Goal: Information Seeking & Learning: Learn about a topic

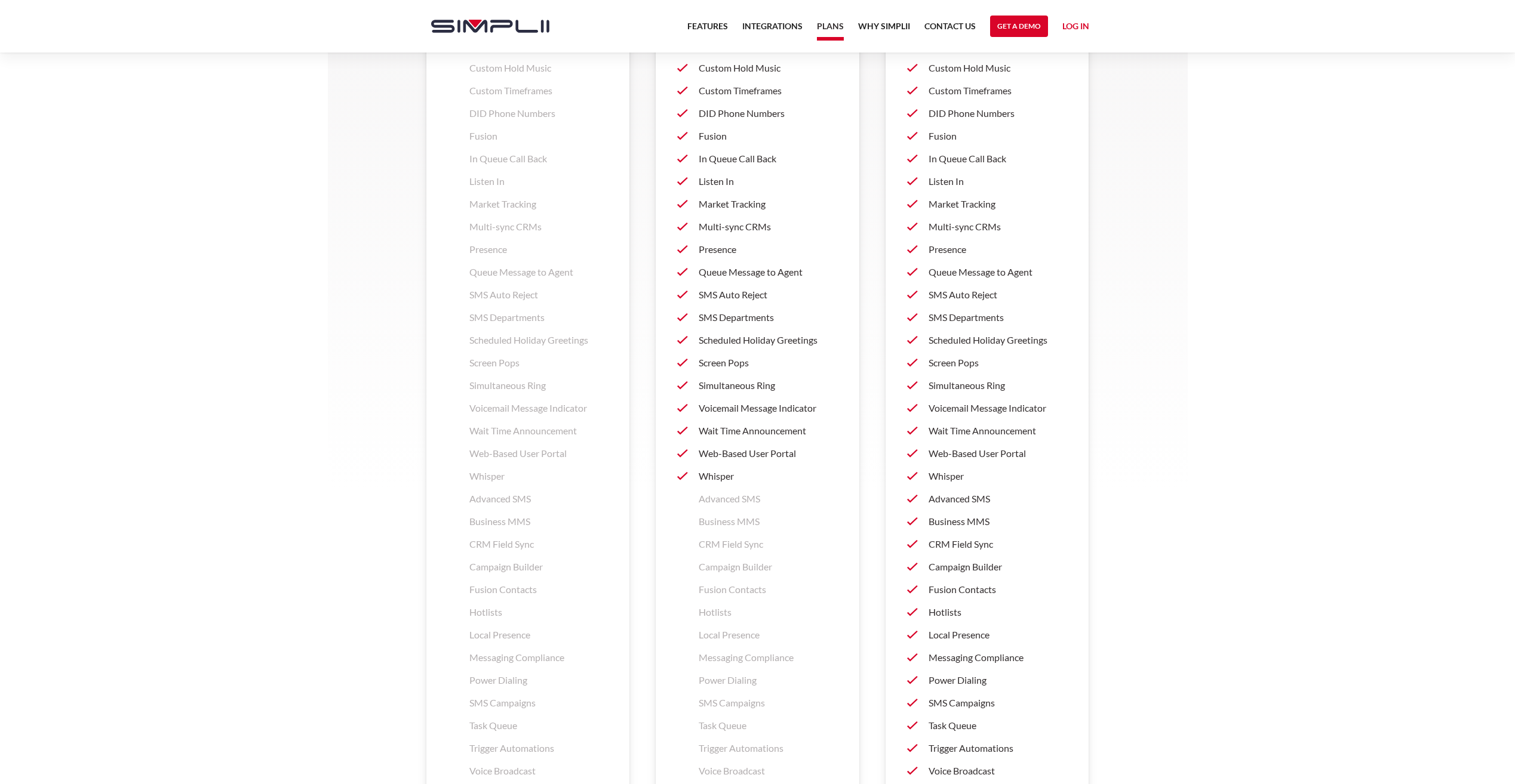
scroll to position [1552, 0]
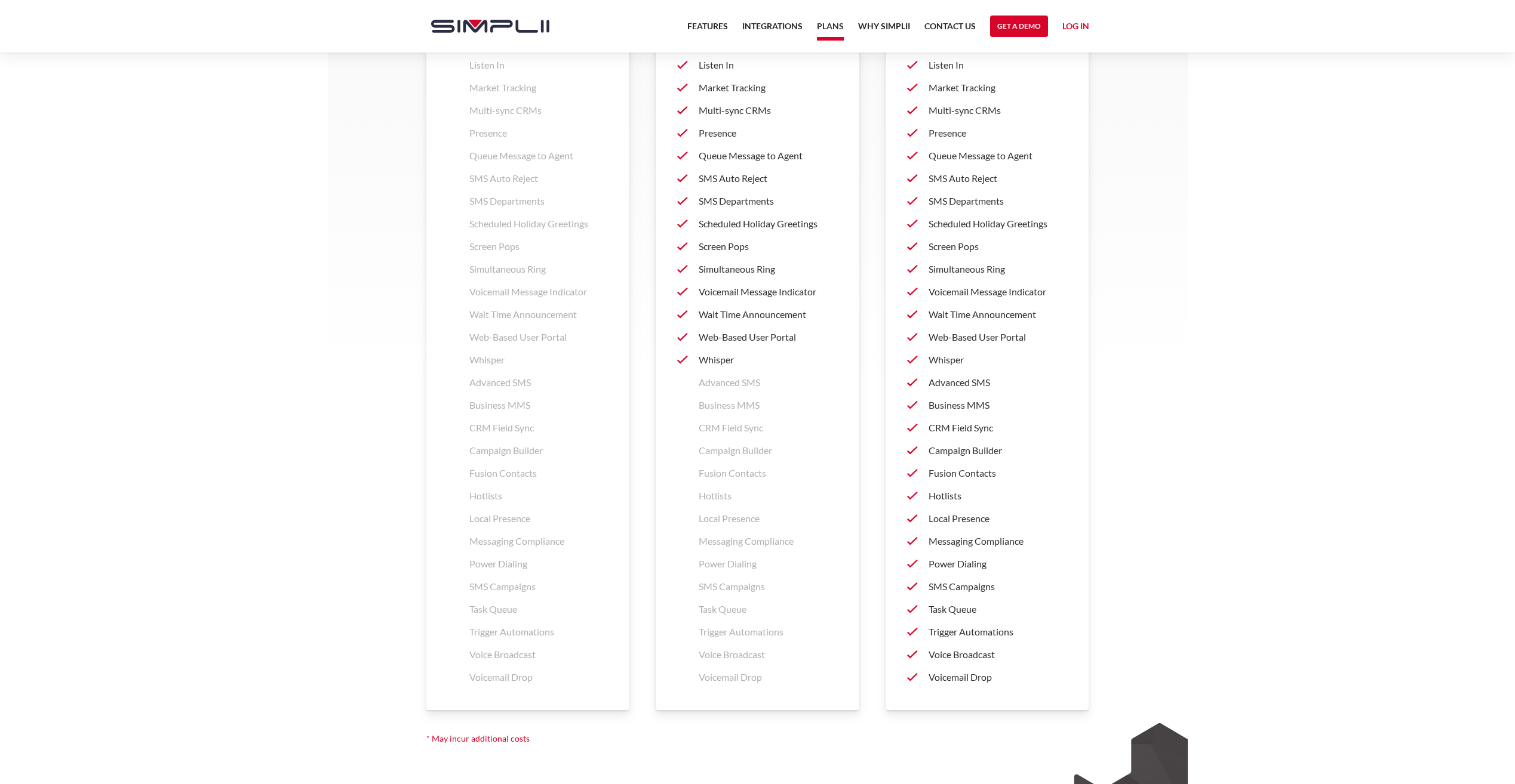
click at [966, 386] on p "Advanced SMS" at bounding box center [999, 383] width 139 height 15
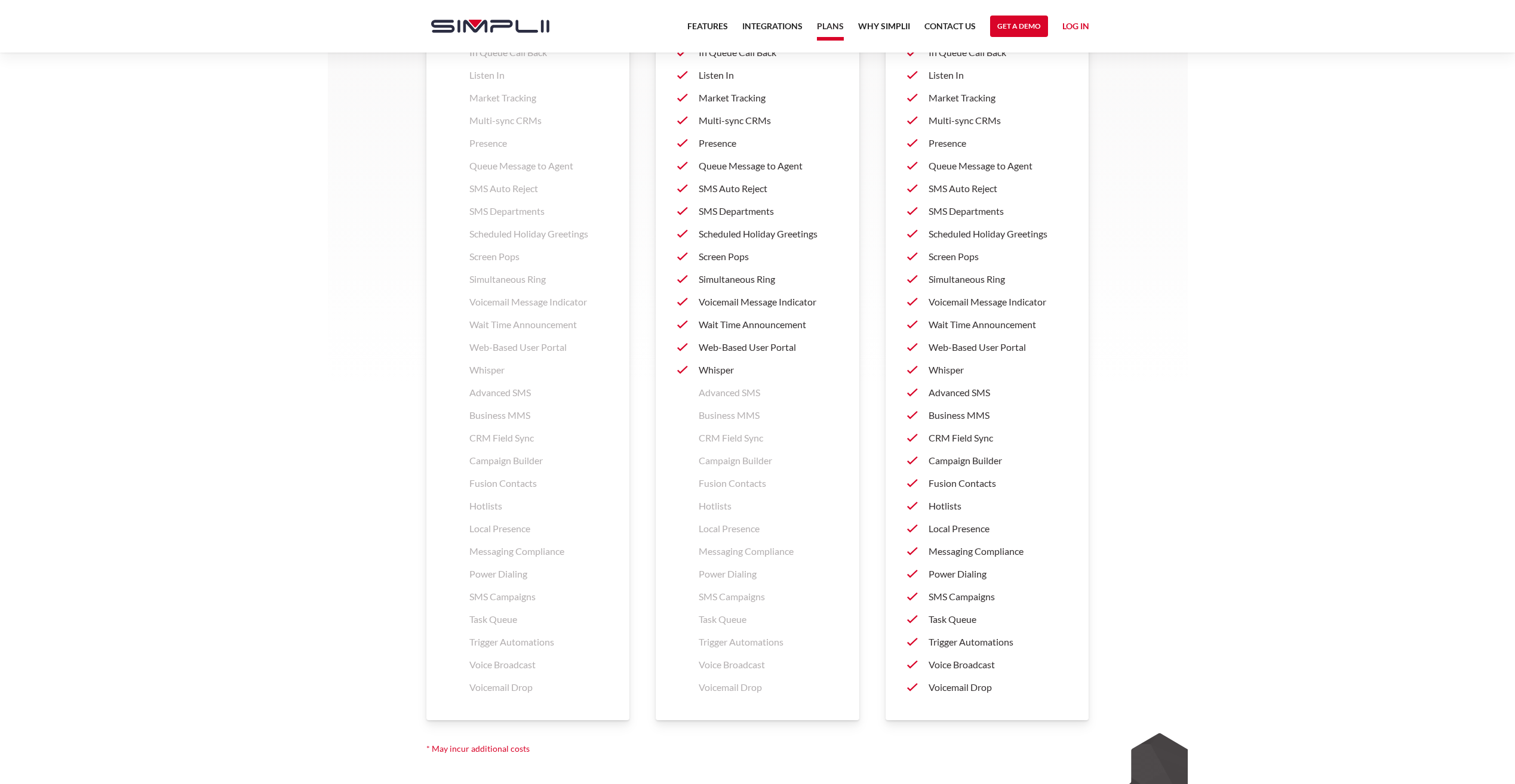
scroll to position [1551, 0]
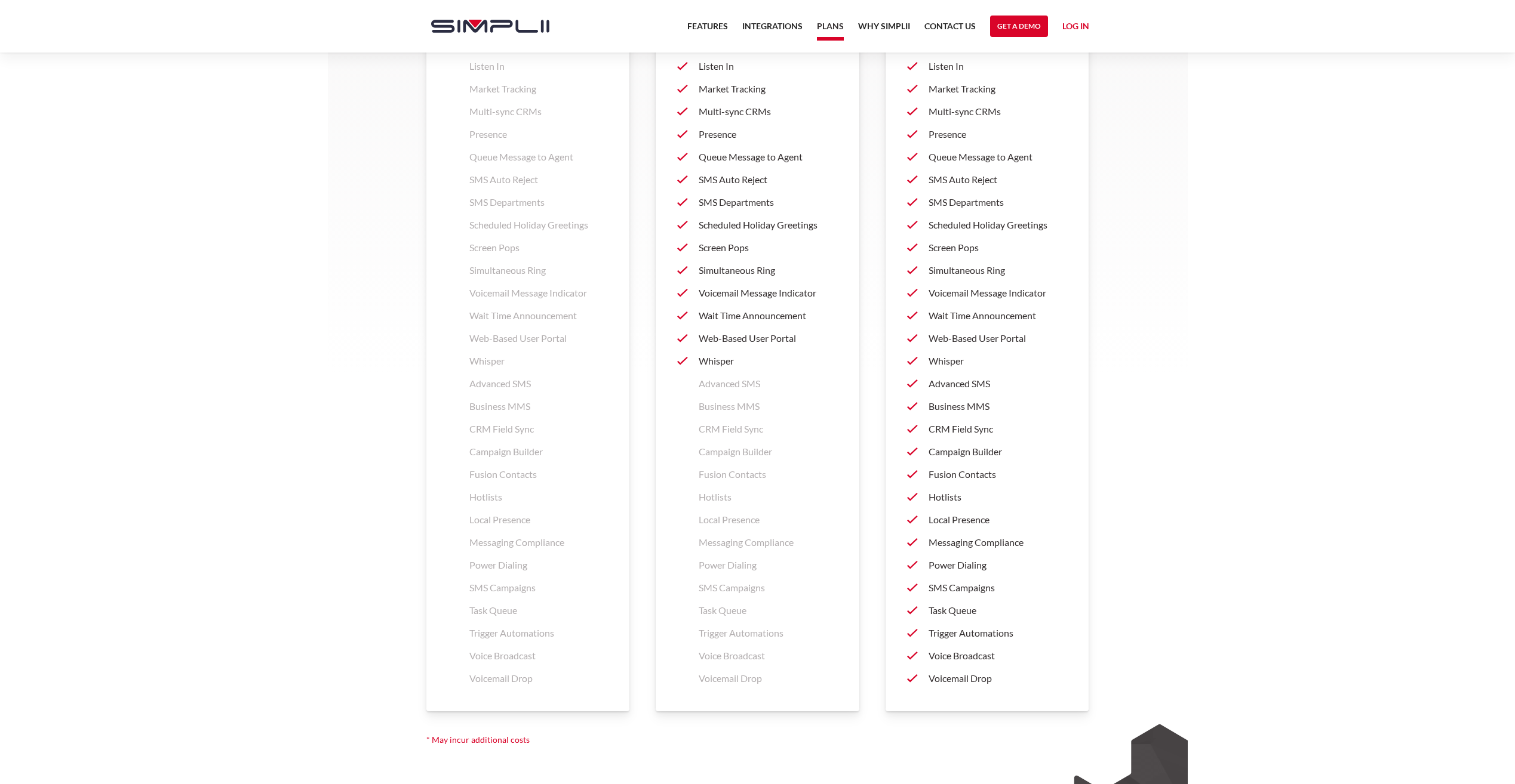
click at [995, 410] on p "Business MMS" at bounding box center [999, 407] width 139 height 15
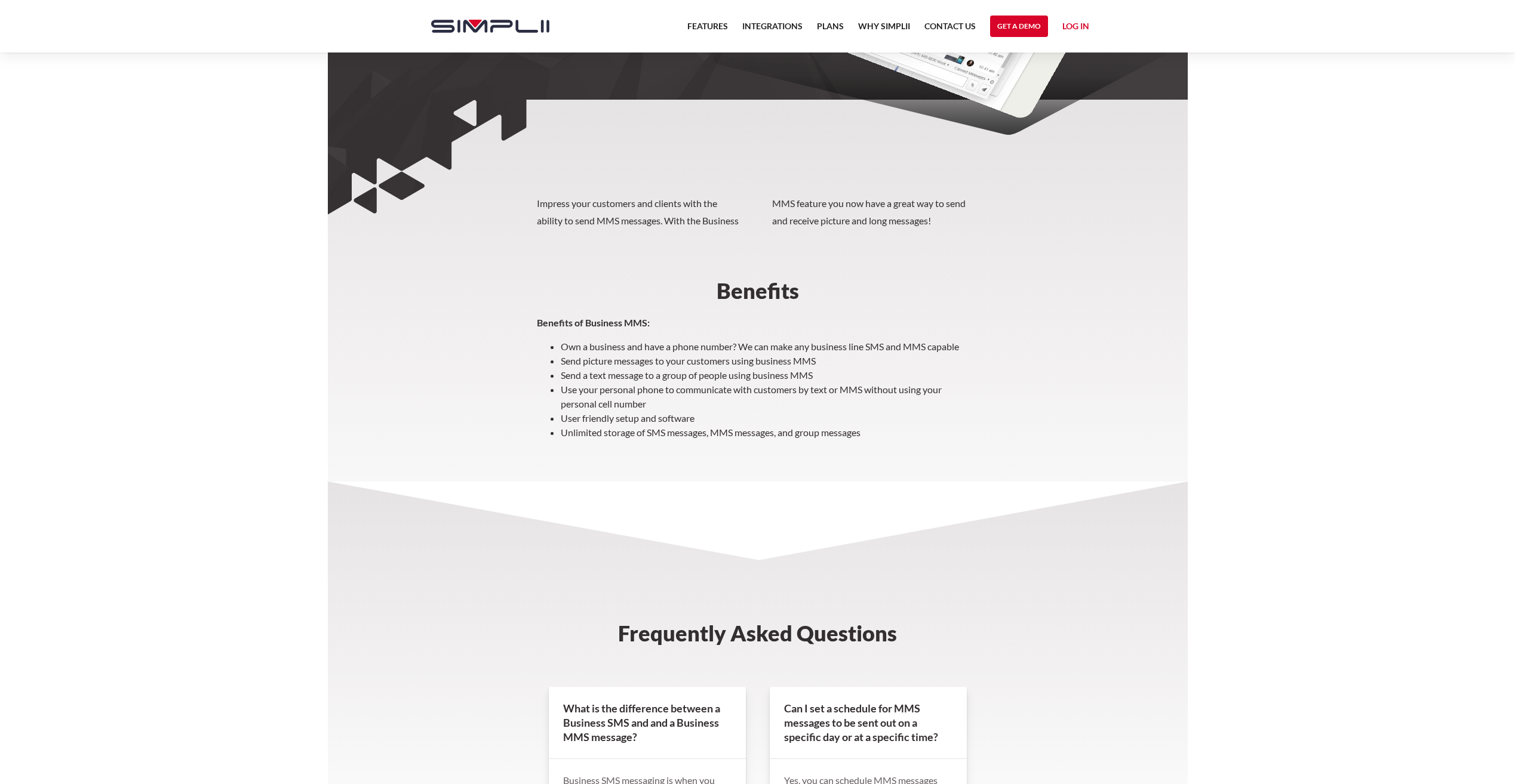
scroll to position [583, 0]
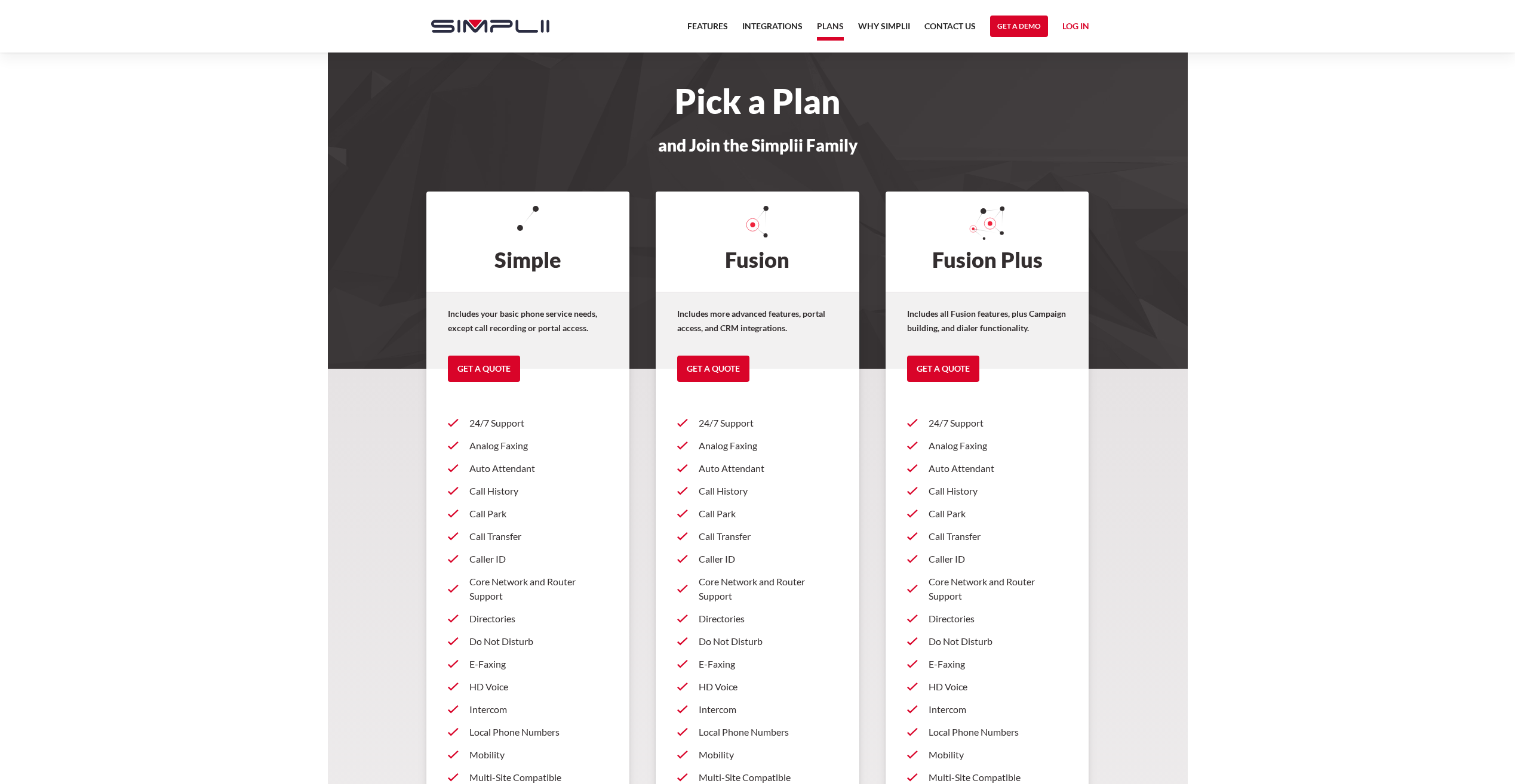
scroll to position [1550, 0]
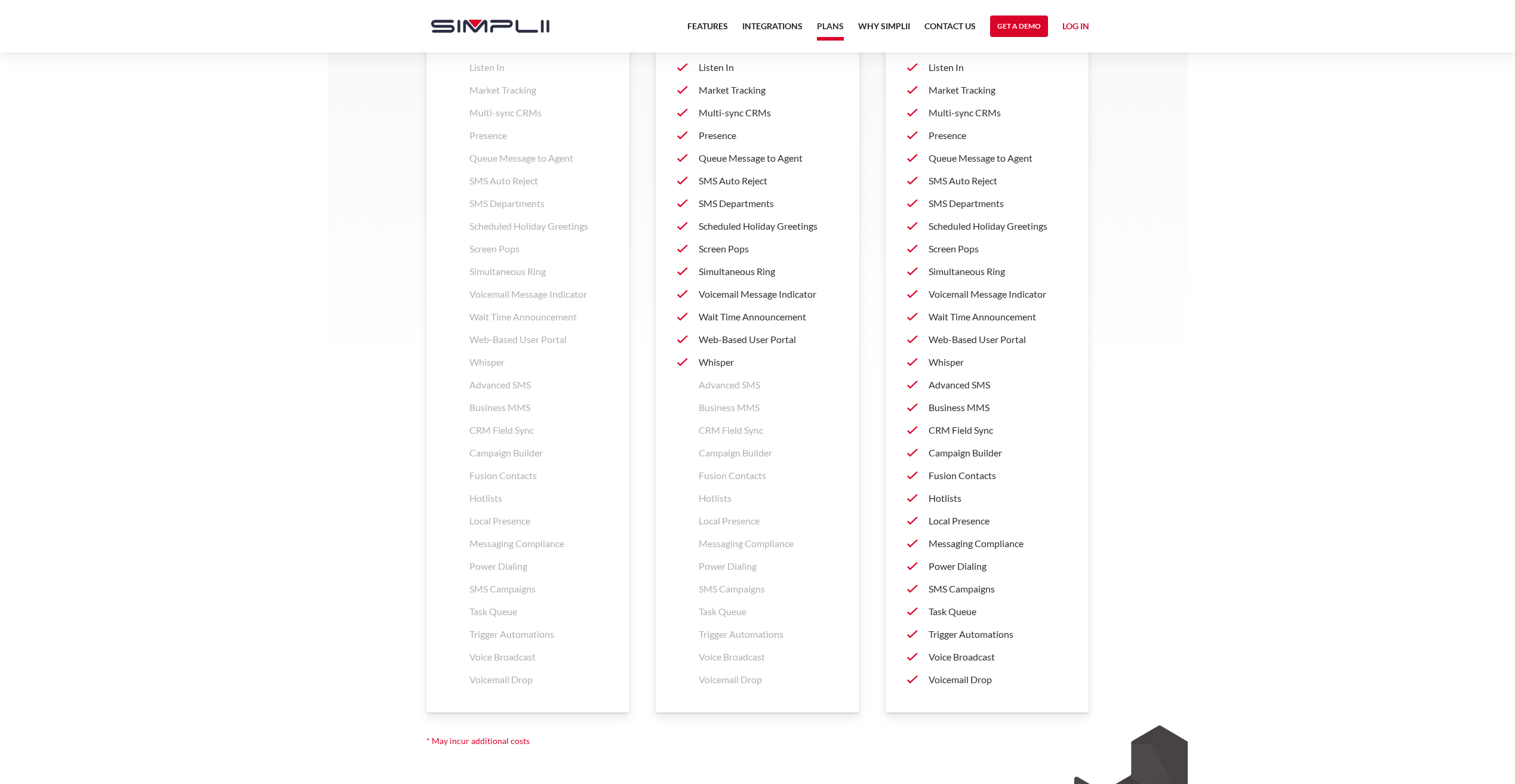
click at [949, 431] on p "CRM Field Sync" at bounding box center [999, 430] width 139 height 15
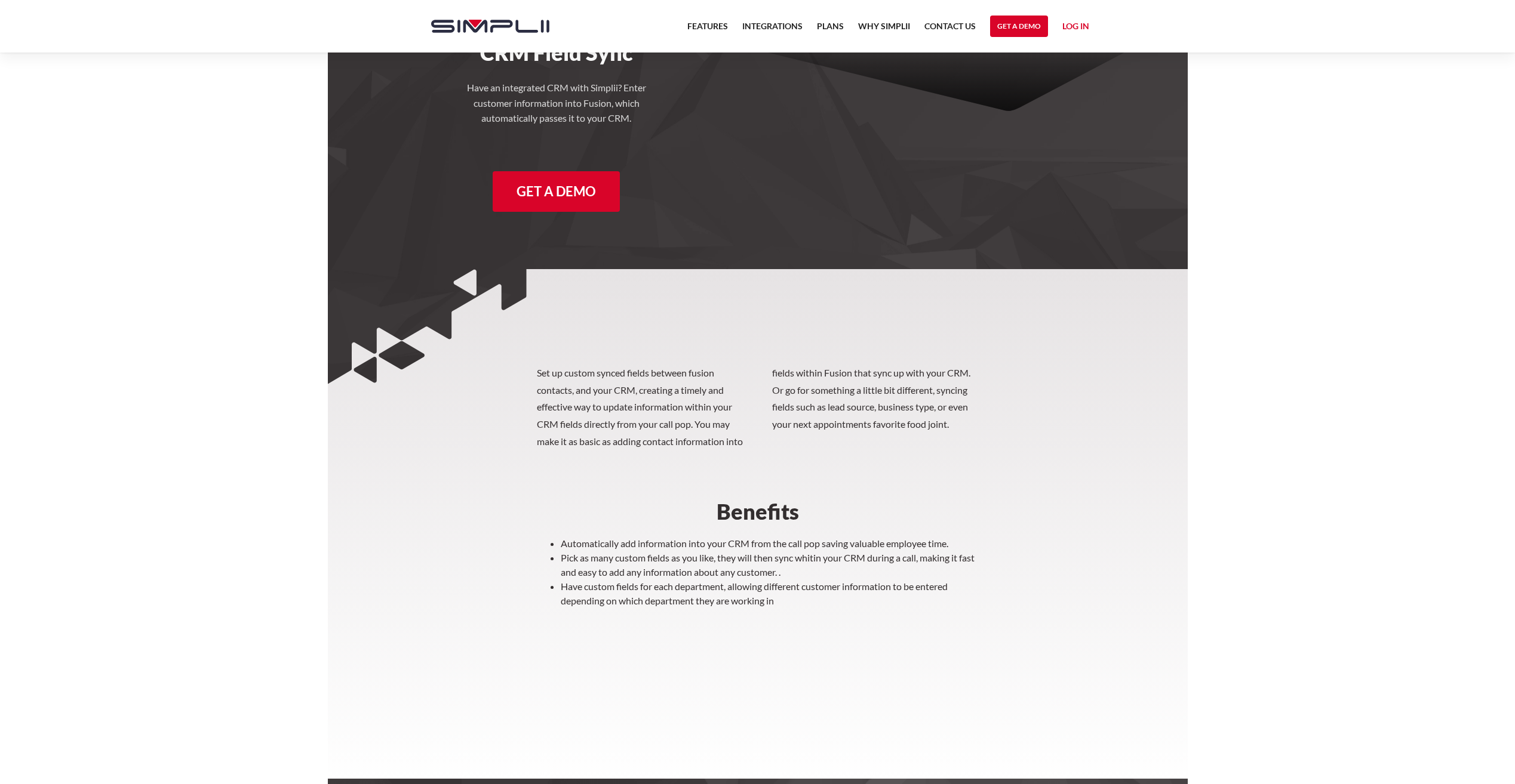
scroll to position [150, 0]
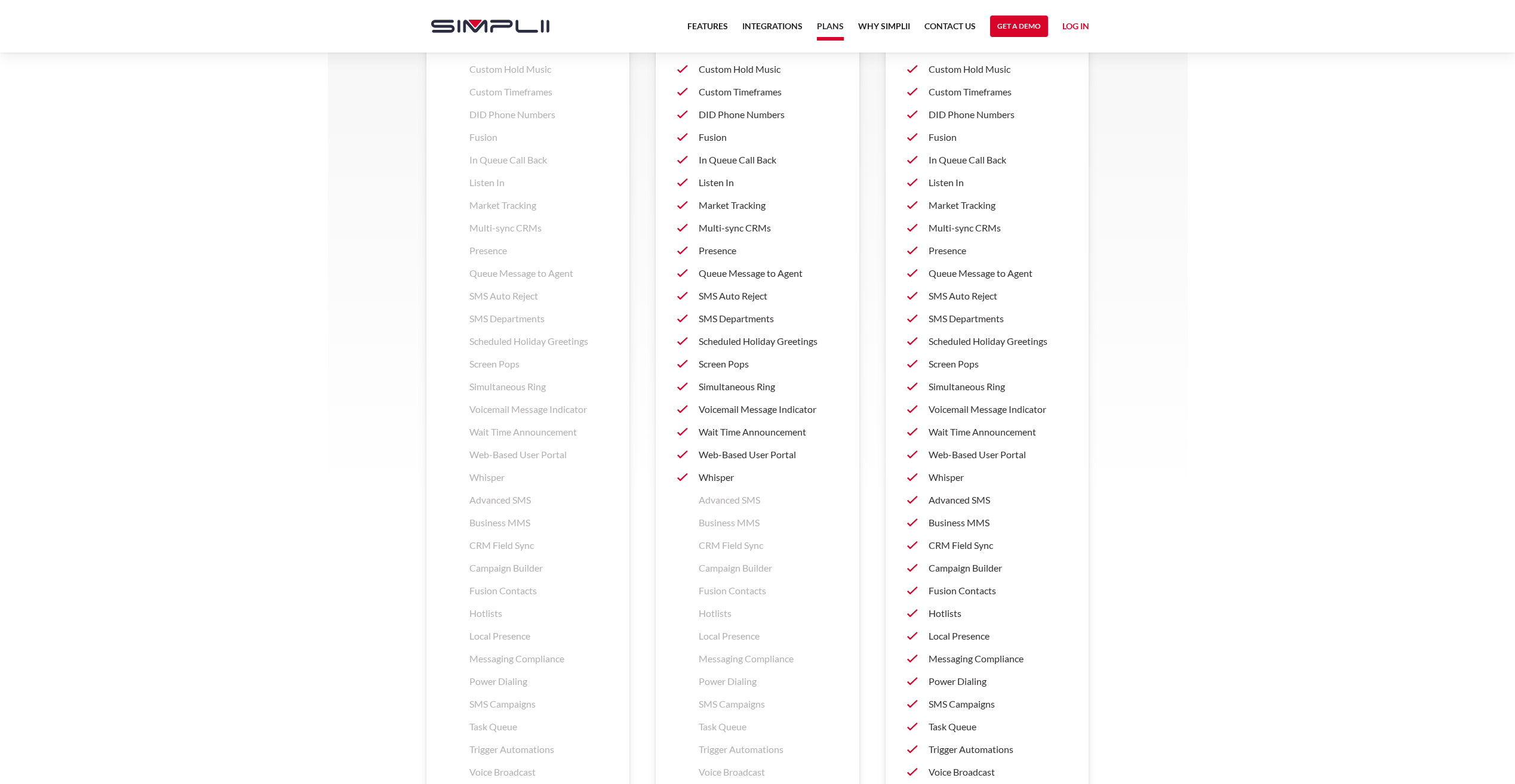
scroll to position [1429, 0]
click at [724, 443] on p "Wait Time Announcement" at bounding box center [769, 438] width 139 height 15
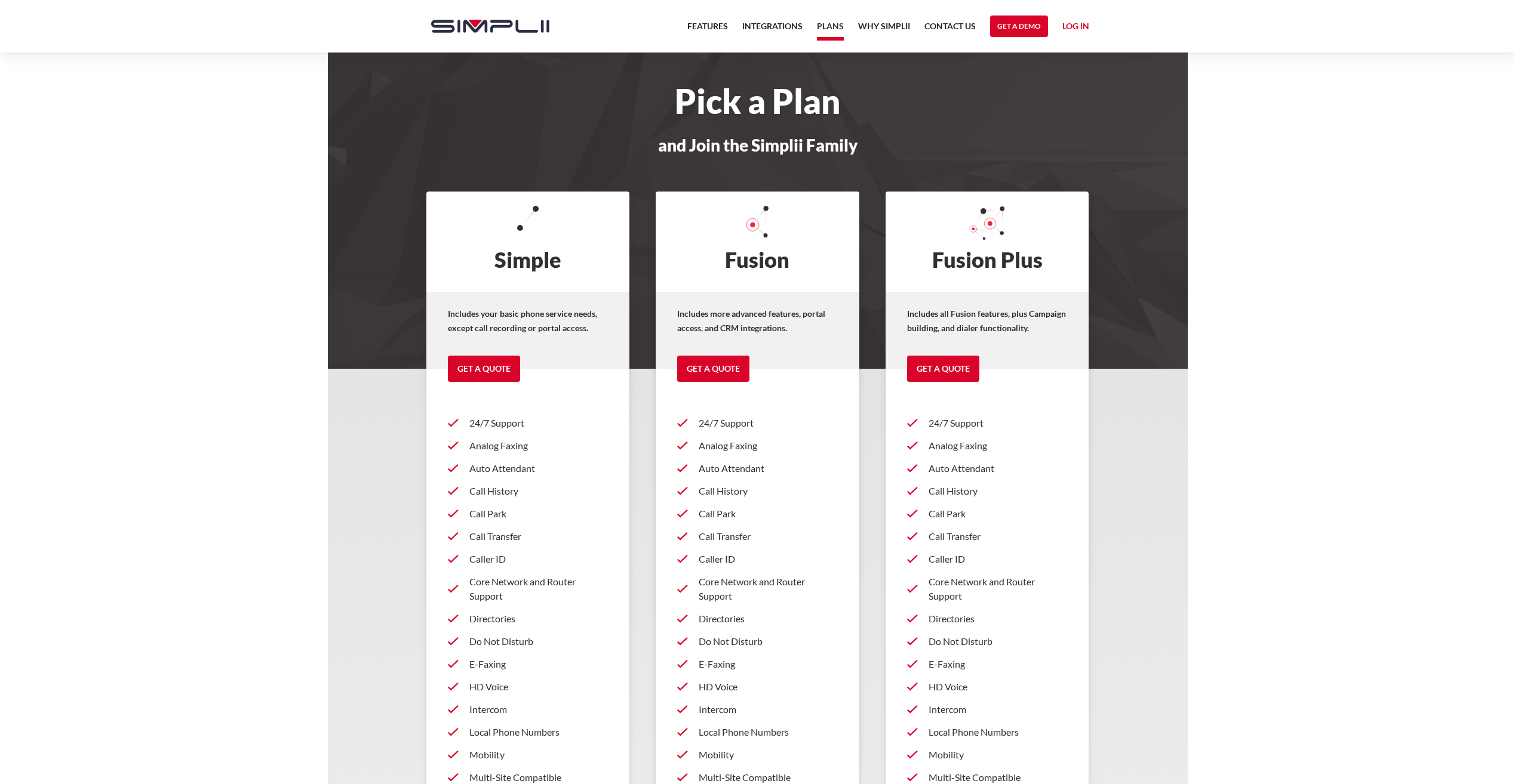
scroll to position [1427, 0]
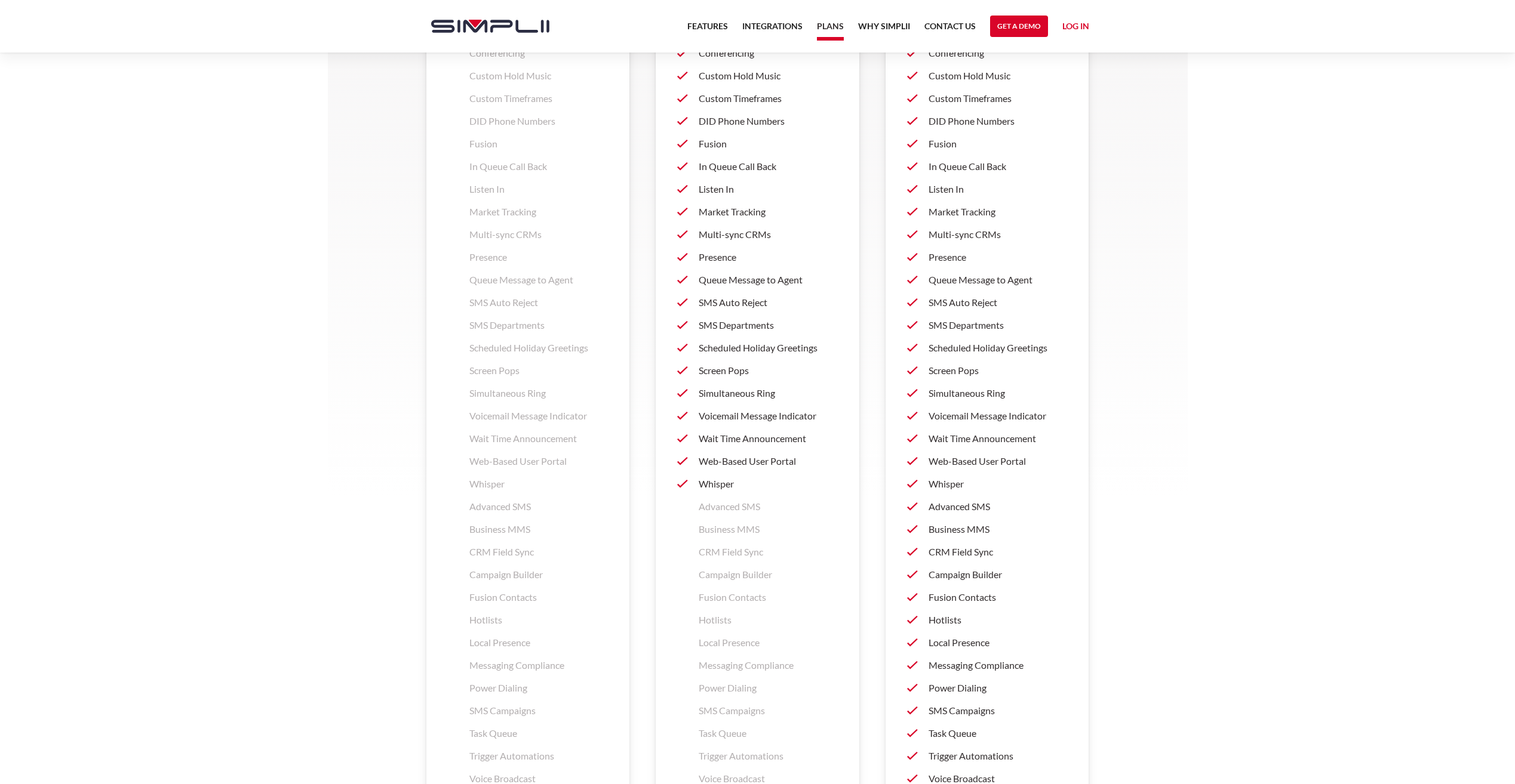
click at [731, 257] on p "Presence" at bounding box center [769, 257] width 139 height 15
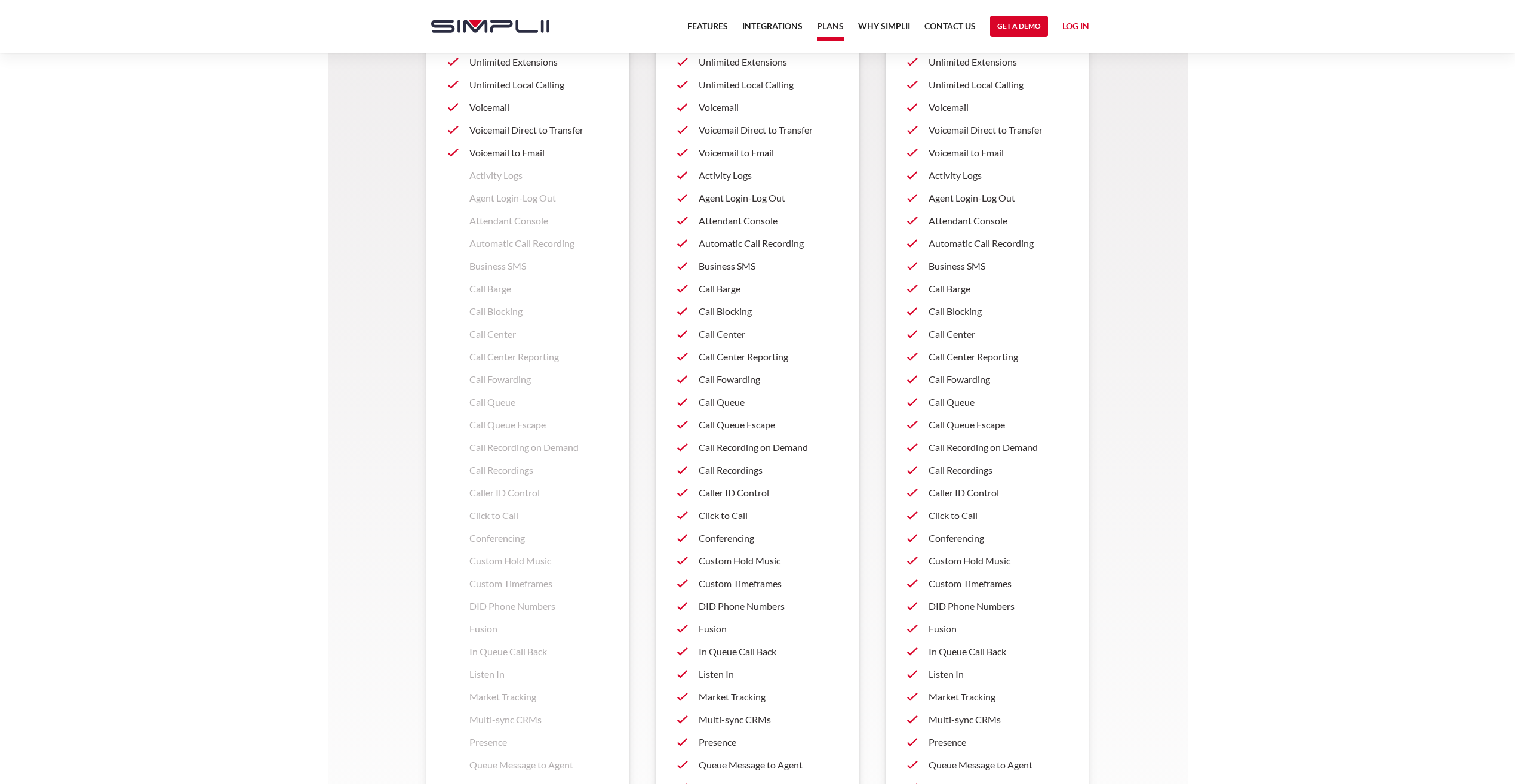
scroll to position [831, 0]
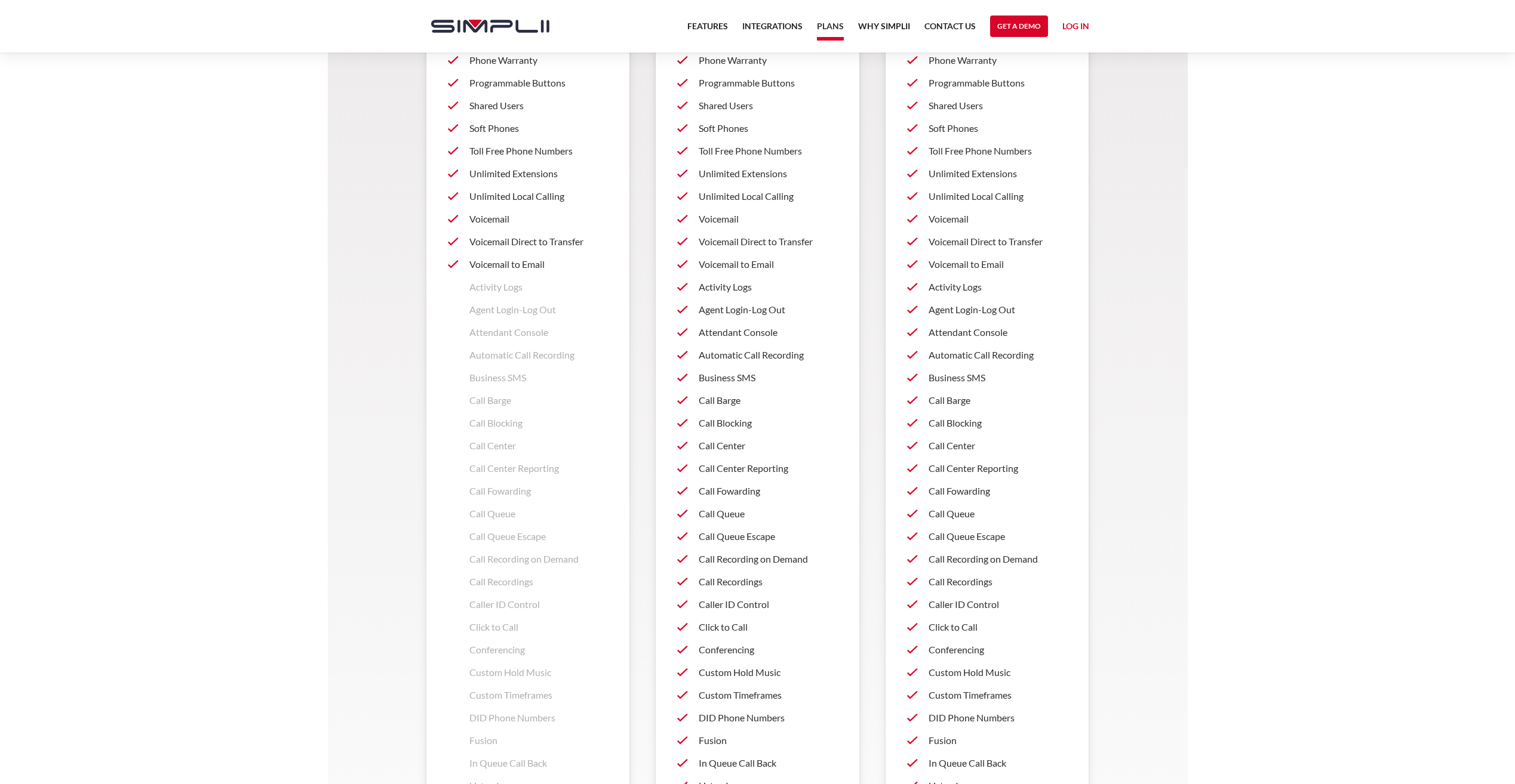
click at [734, 438] on link "Call Center" at bounding box center [758, 446] width 161 height 23
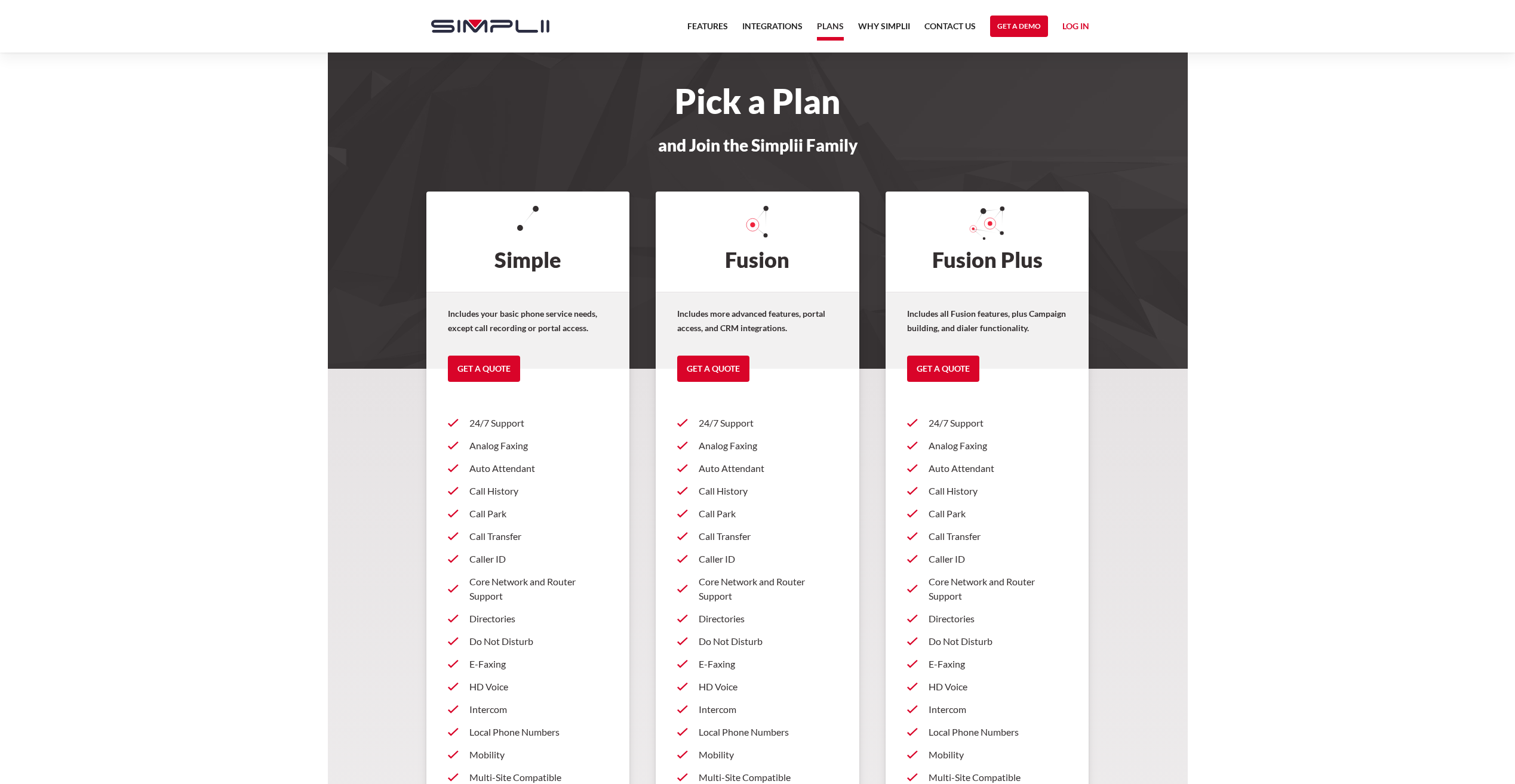
scroll to position [831, 0]
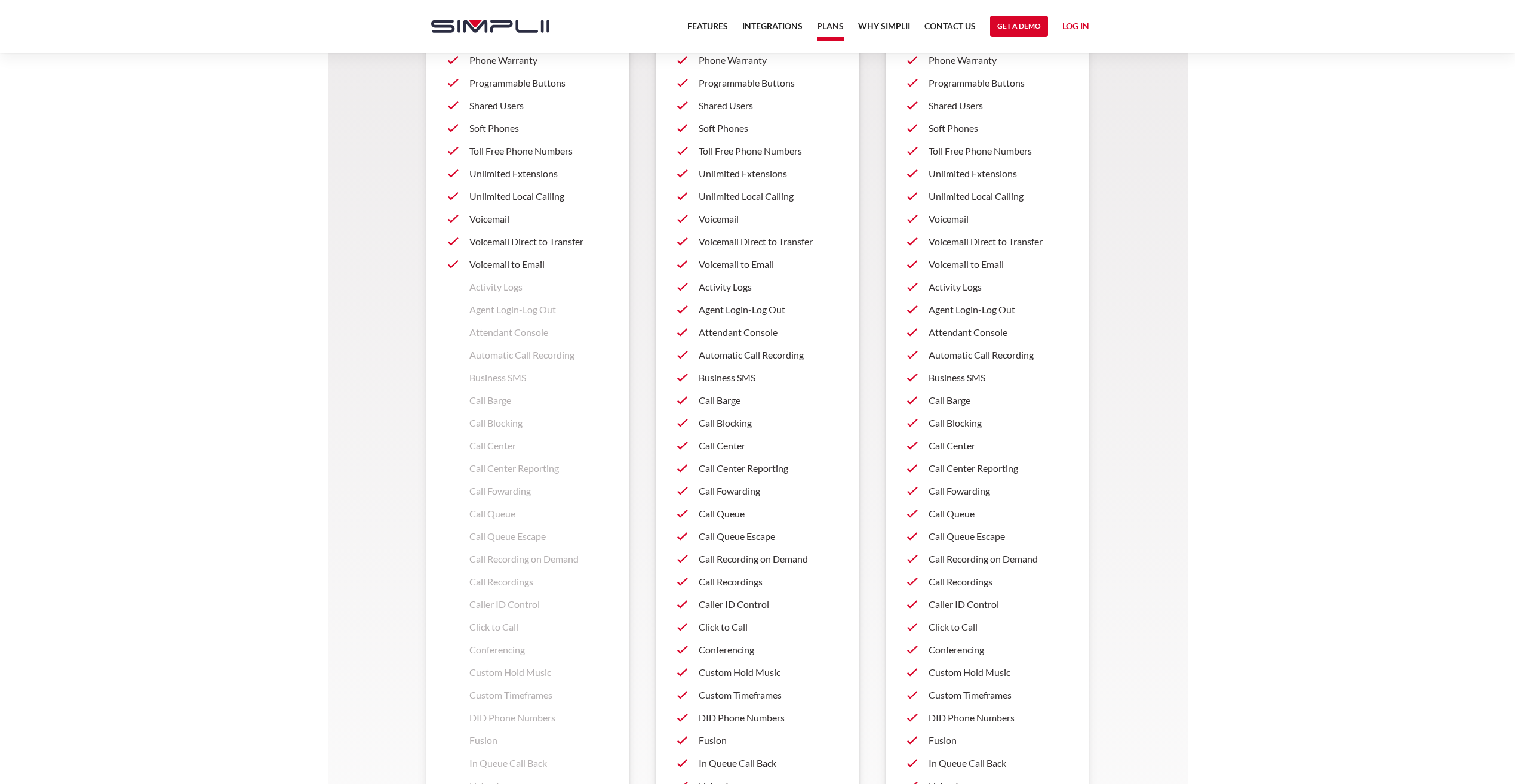
click at [748, 566] on p "Call Recording on Demand" at bounding box center [769, 559] width 139 height 15
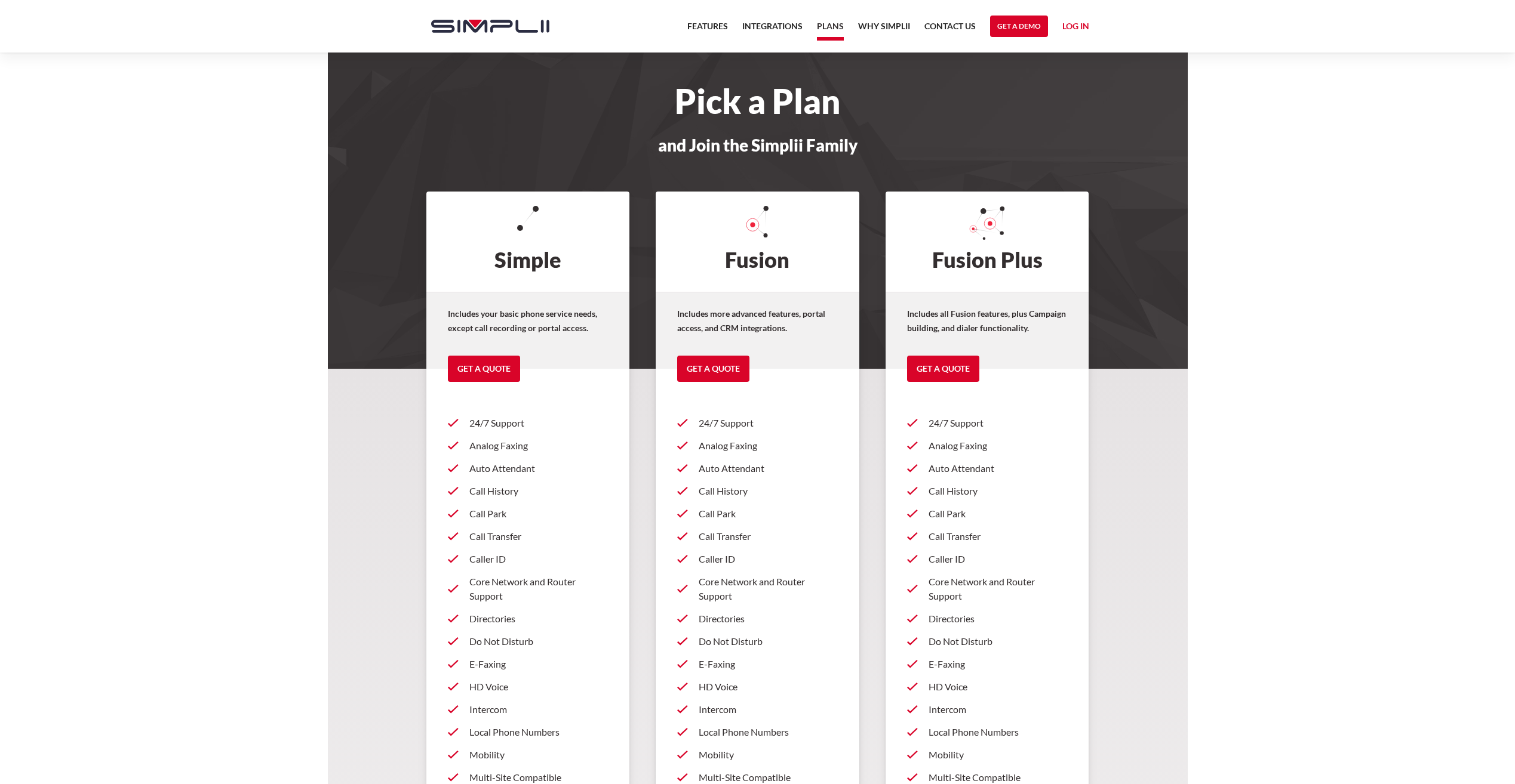
scroll to position [831, 0]
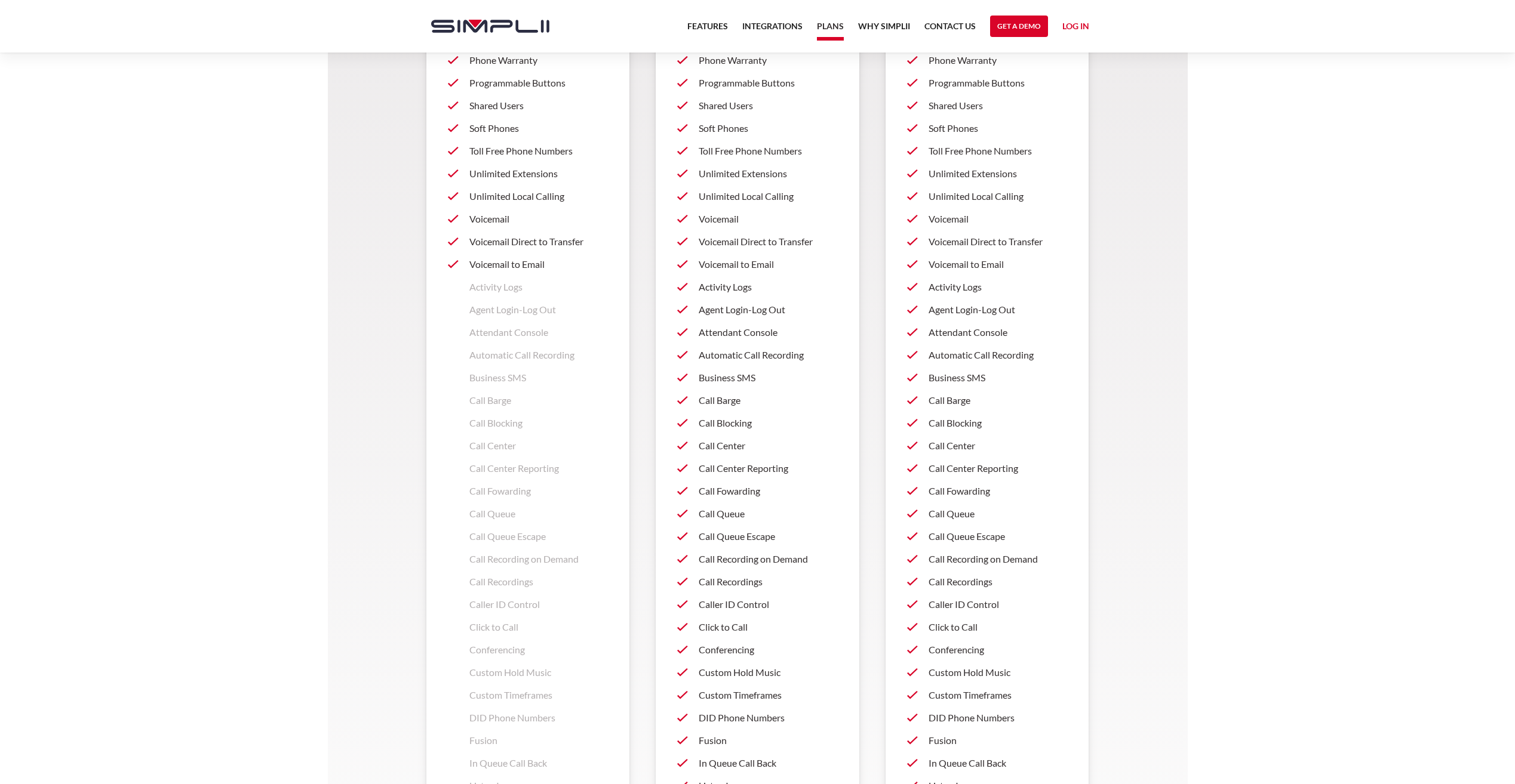
click at [758, 581] on p "Call Recordings" at bounding box center [769, 582] width 139 height 15
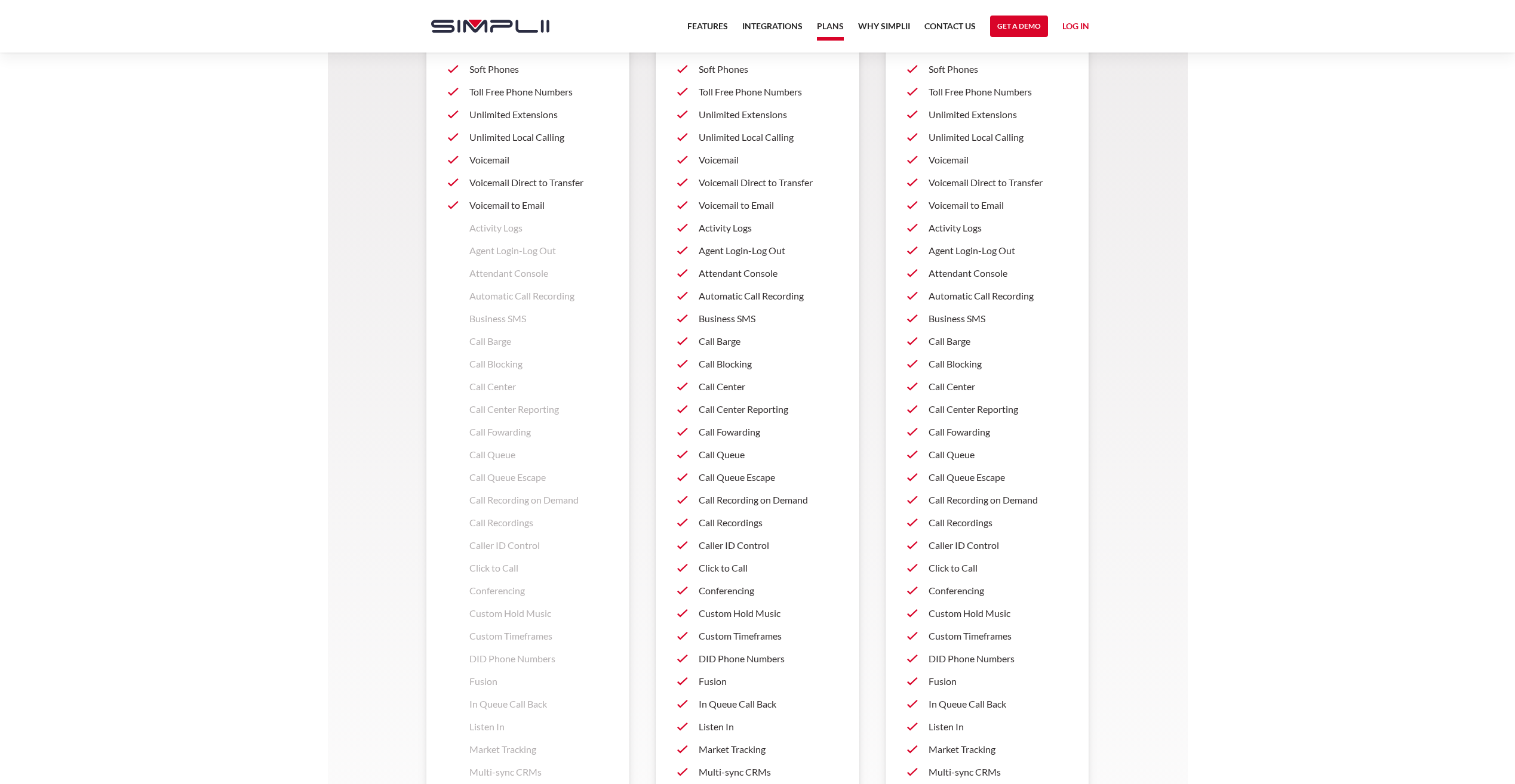
scroll to position [890, 0]
click at [751, 614] on p "Custom Hold Music" at bounding box center [769, 613] width 139 height 15
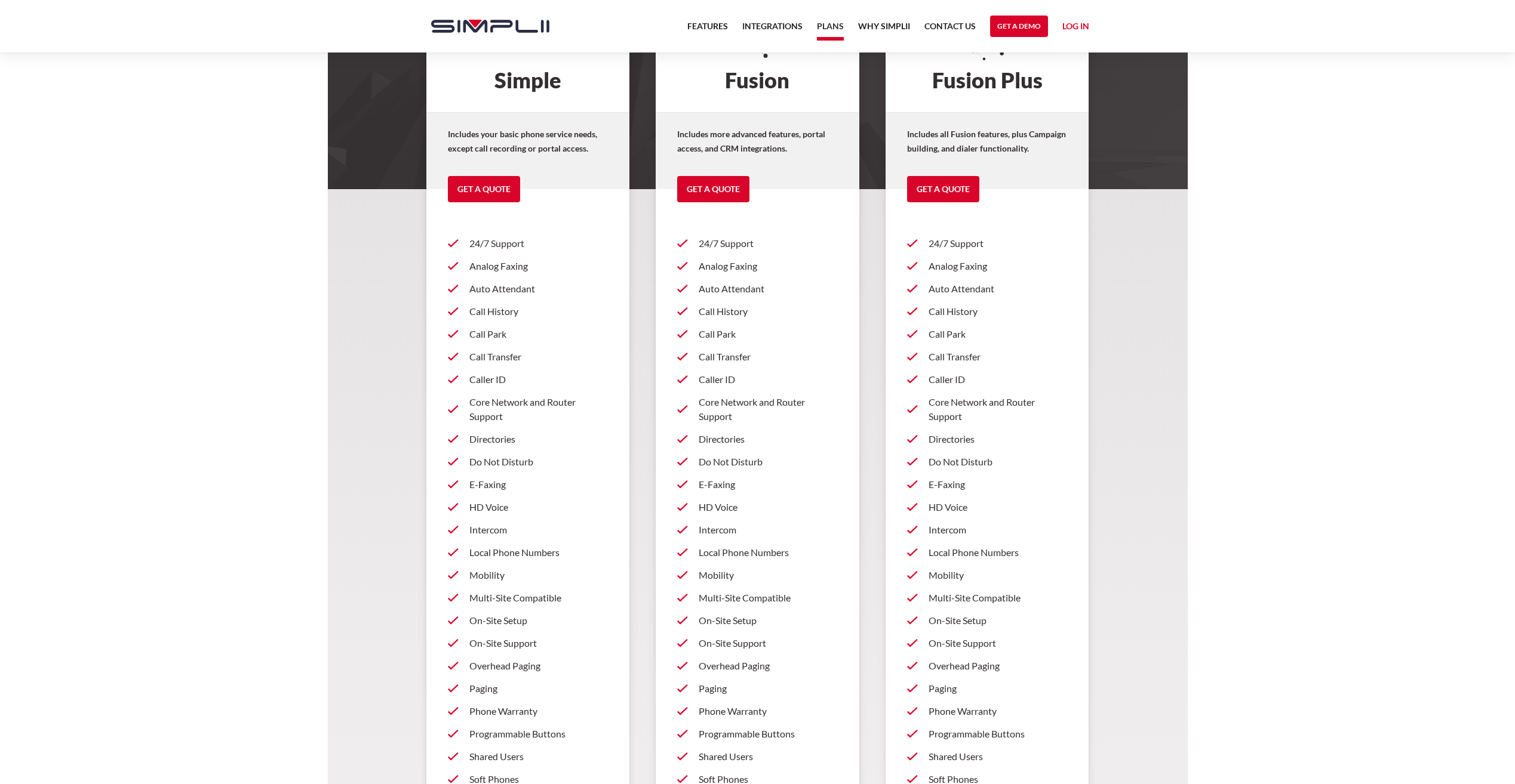
scroll to position [173, 0]
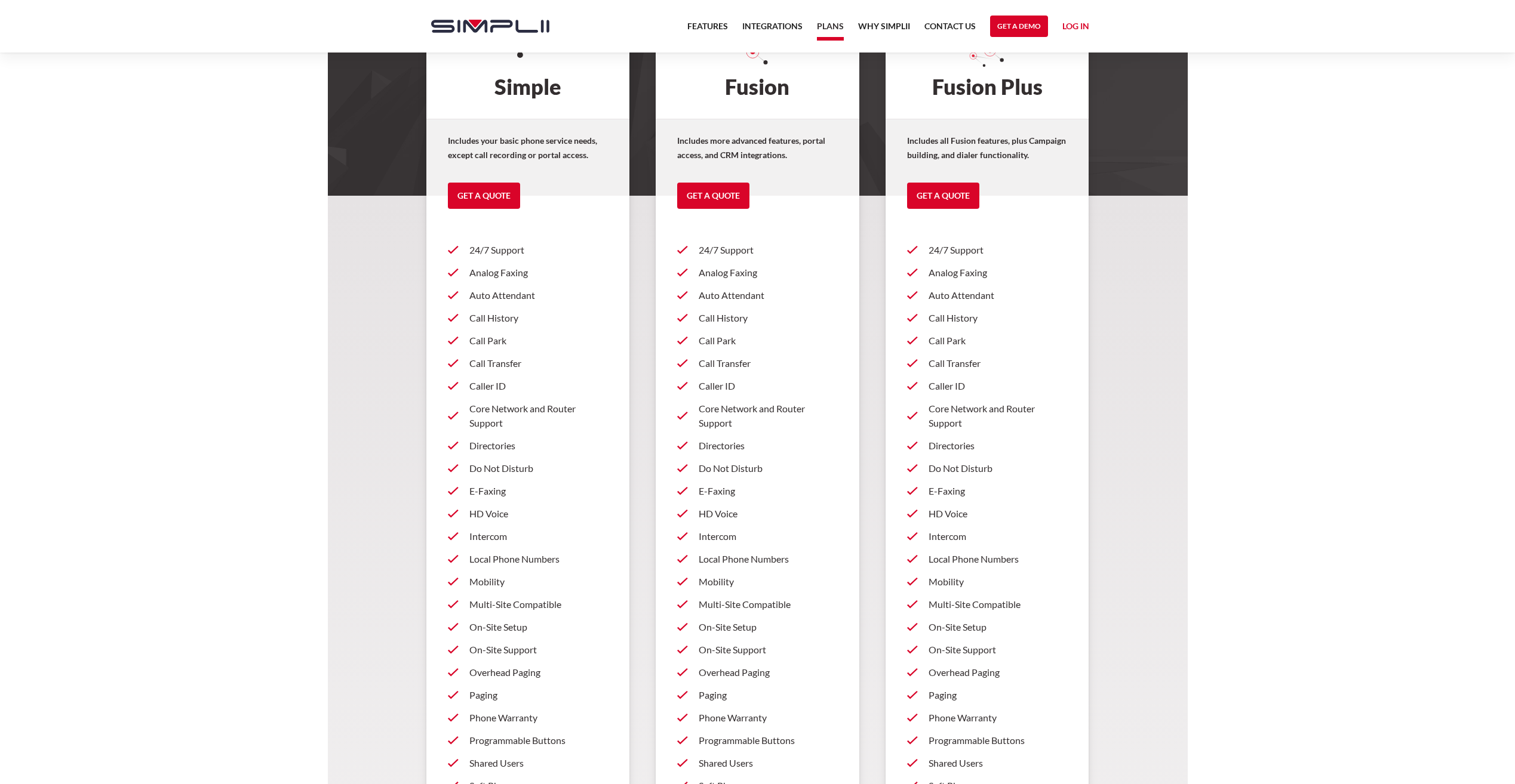
click at [717, 341] on p "Call Park" at bounding box center [769, 341] width 139 height 15
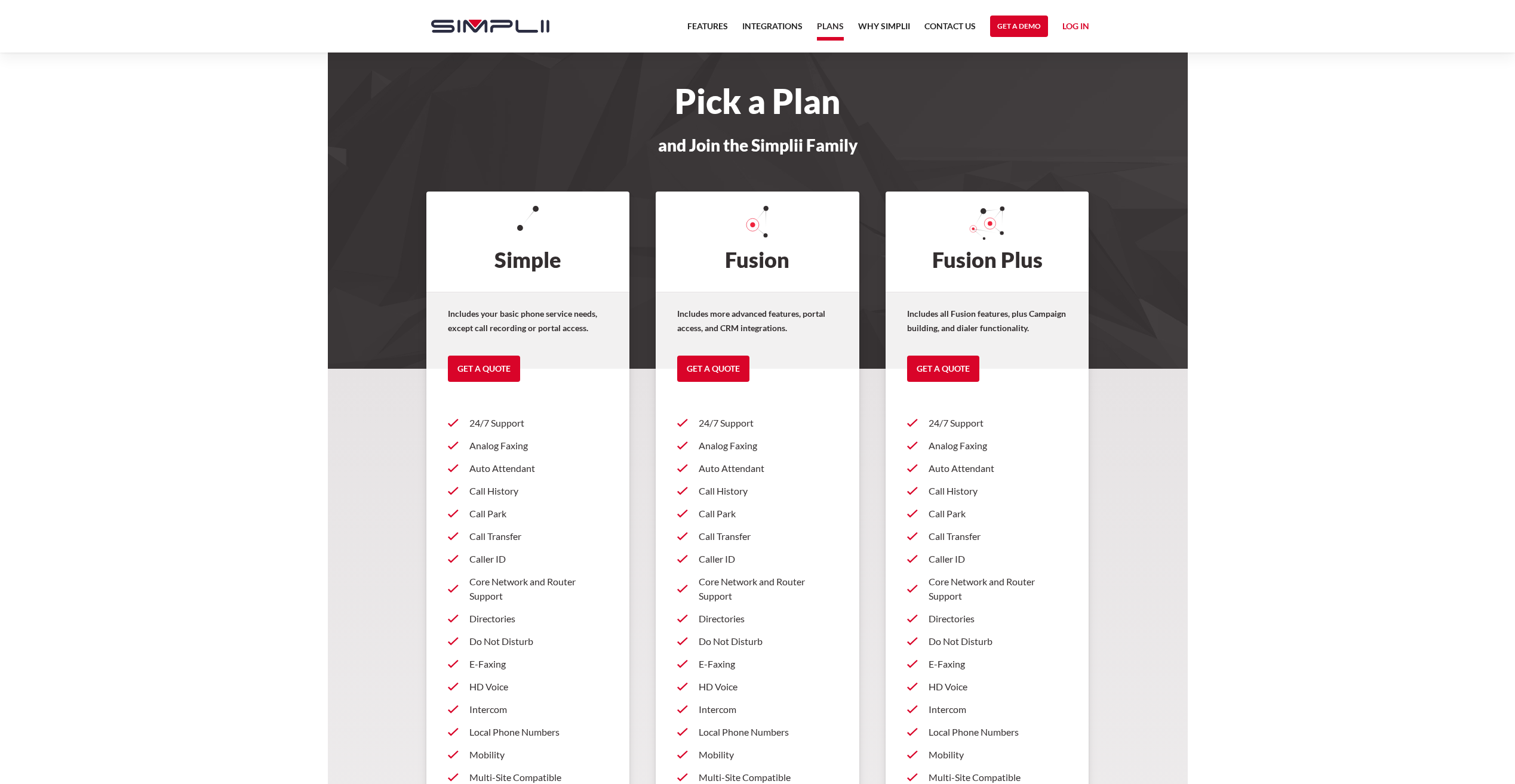
scroll to position [173, 0]
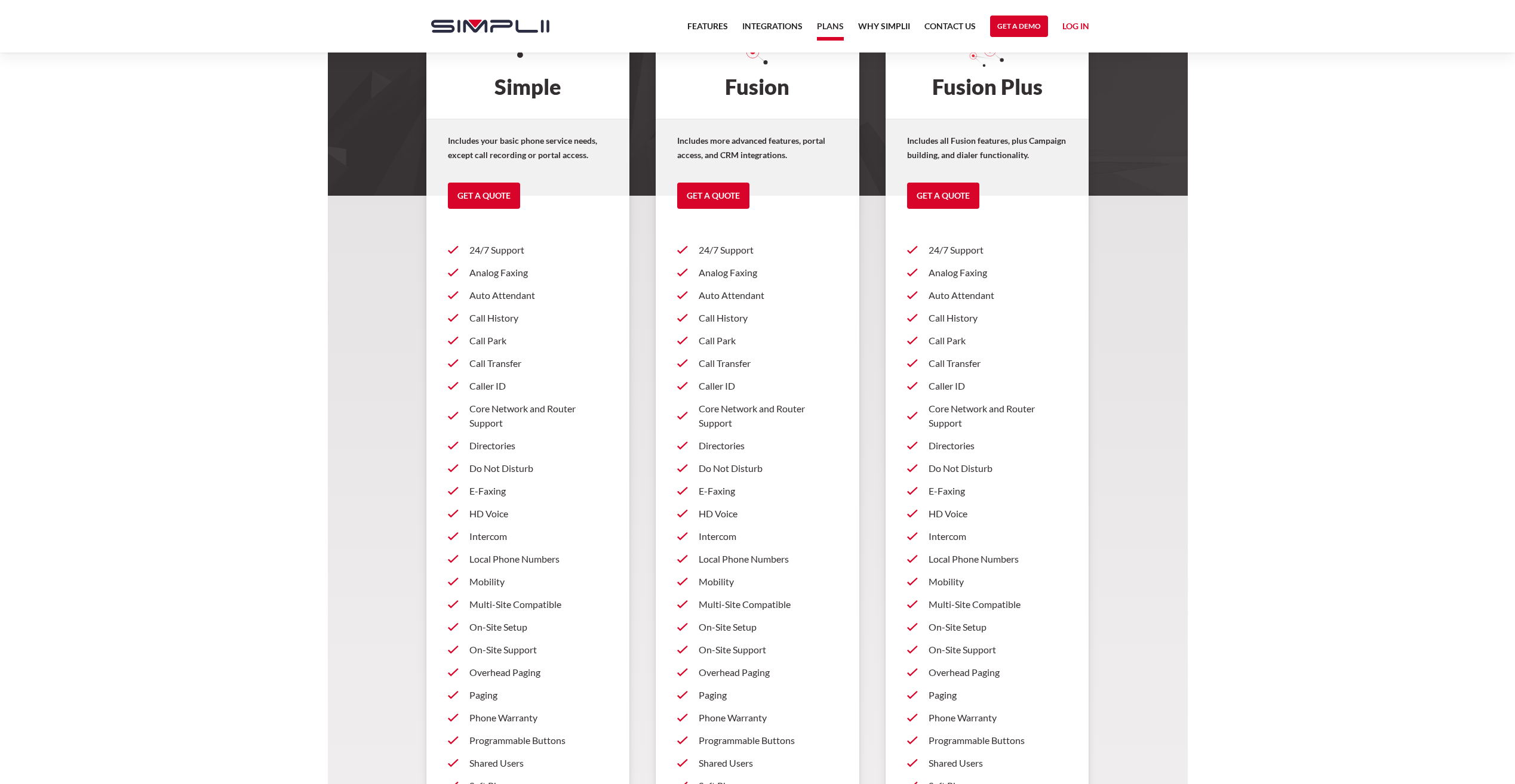
click at [740, 363] on p "Call Transfer" at bounding box center [769, 364] width 139 height 15
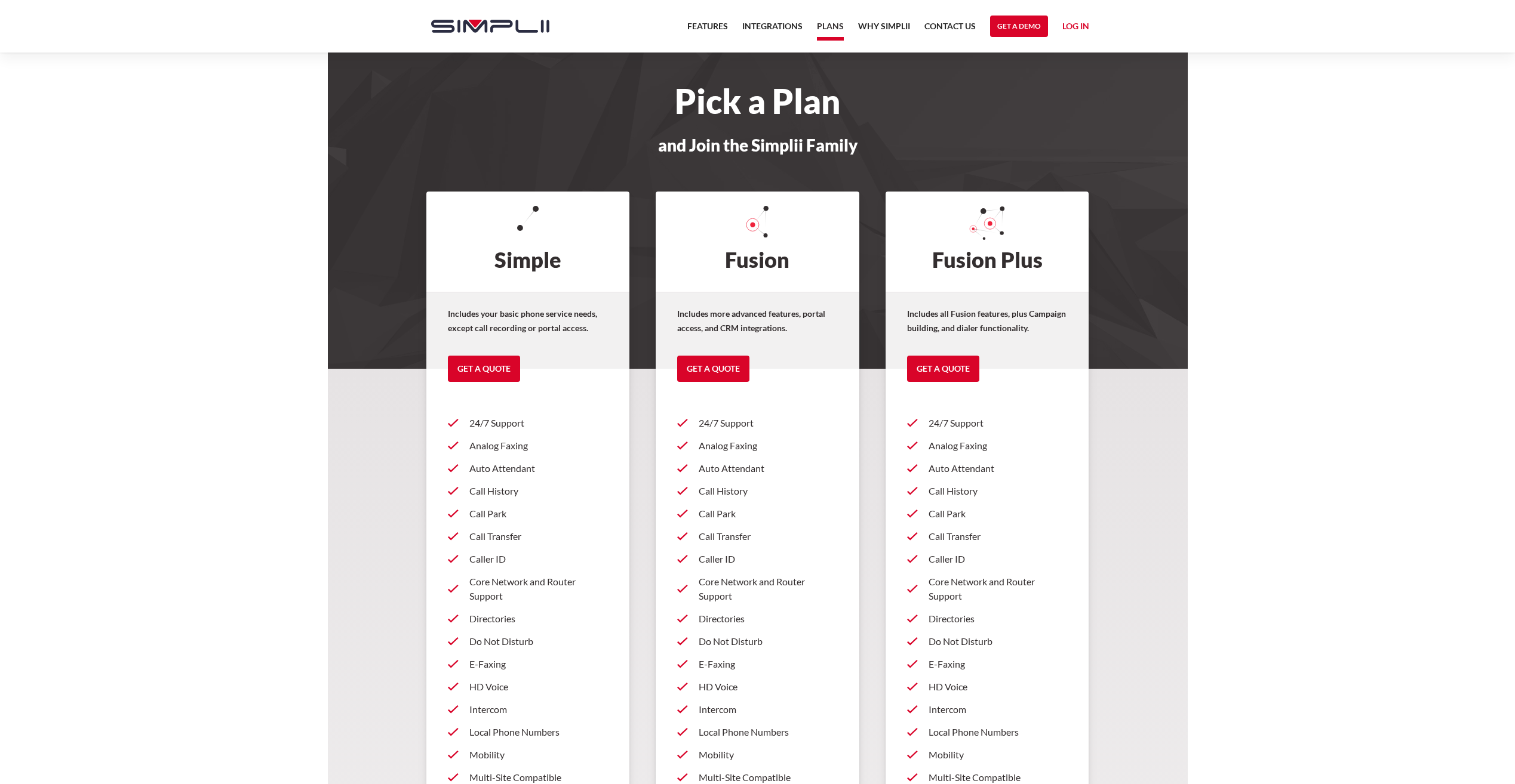
scroll to position [173, 0]
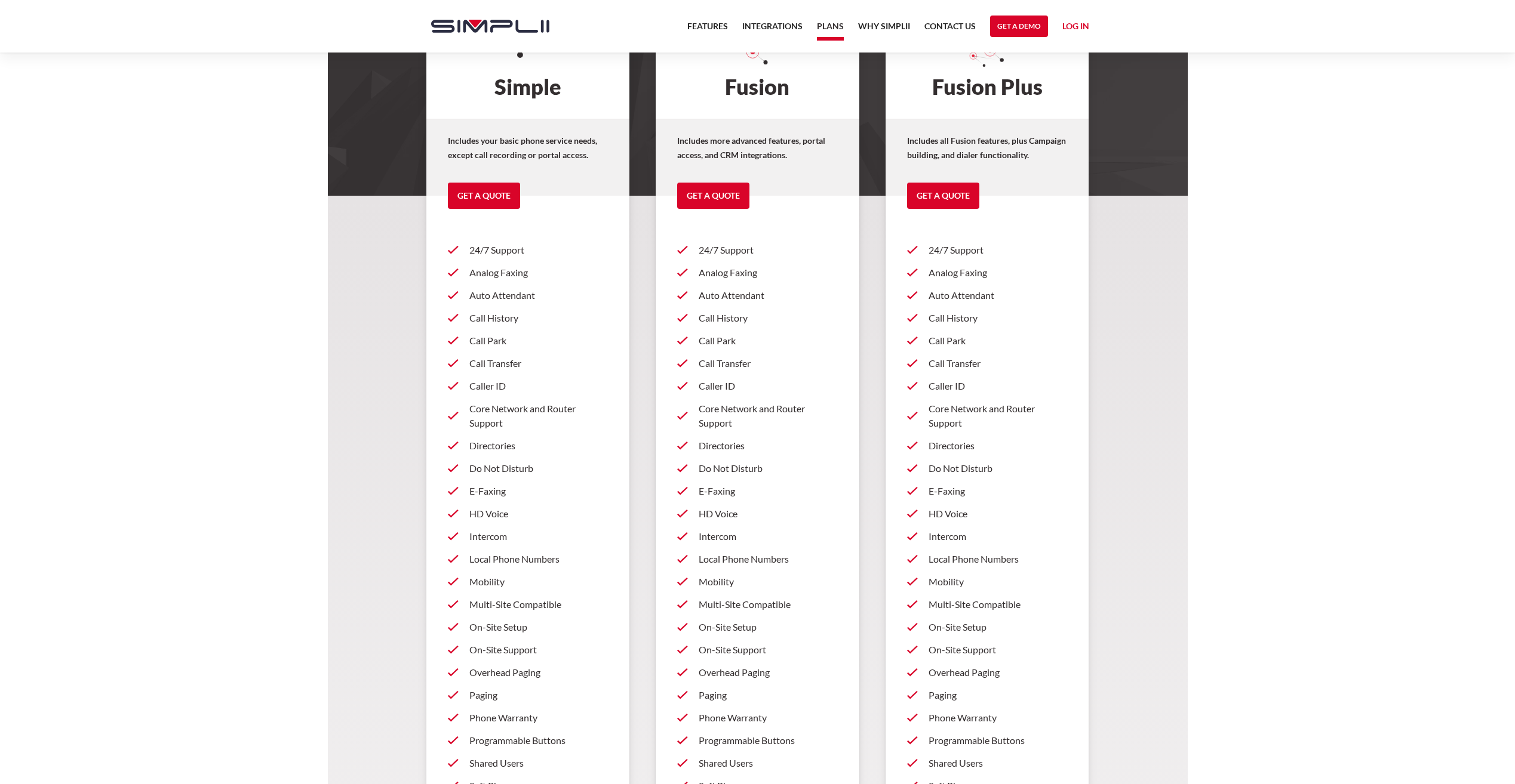
click at [732, 276] on p "Analog Faxing" at bounding box center [769, 272] width 139 height 15
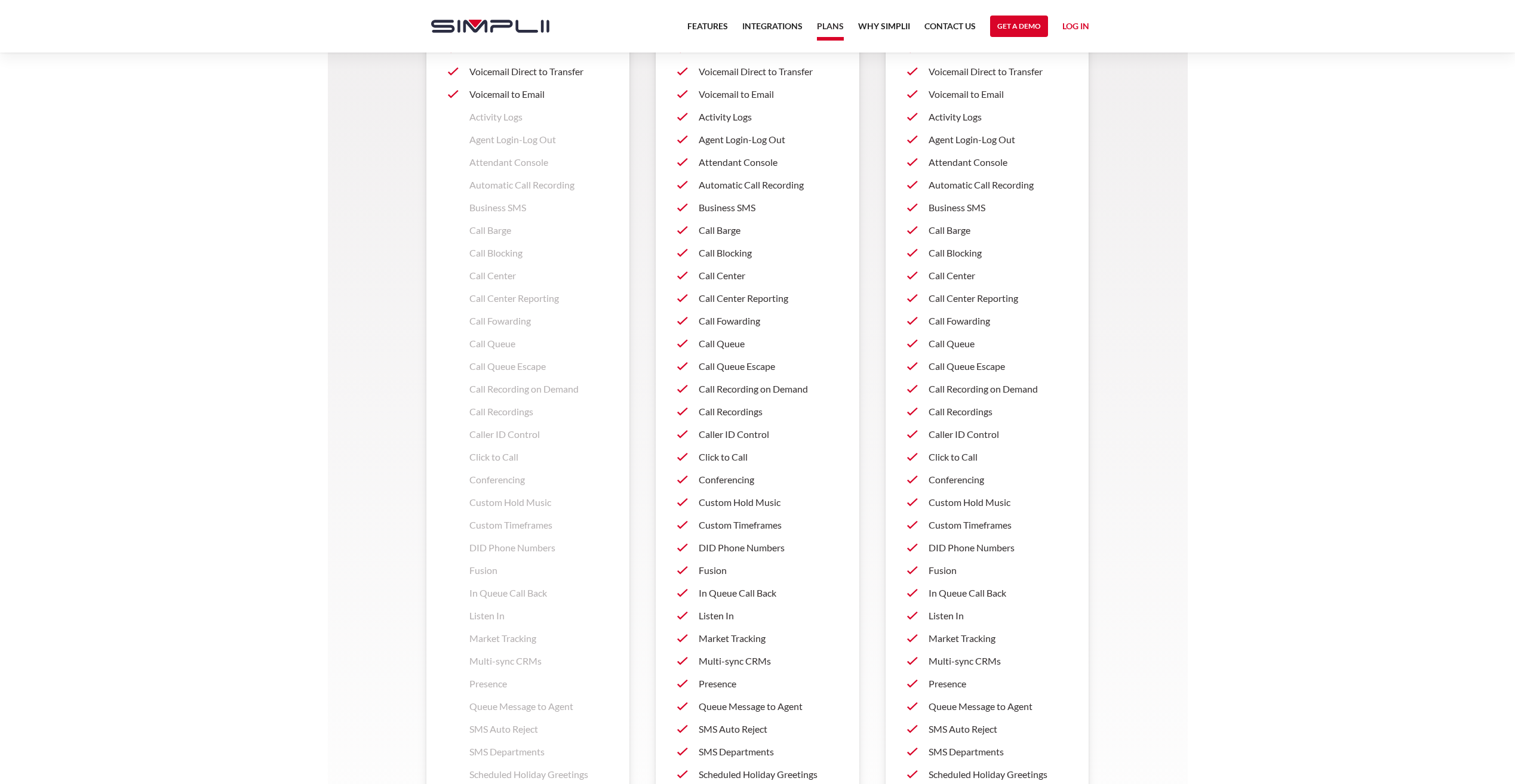
scroll to position [1253, 0]
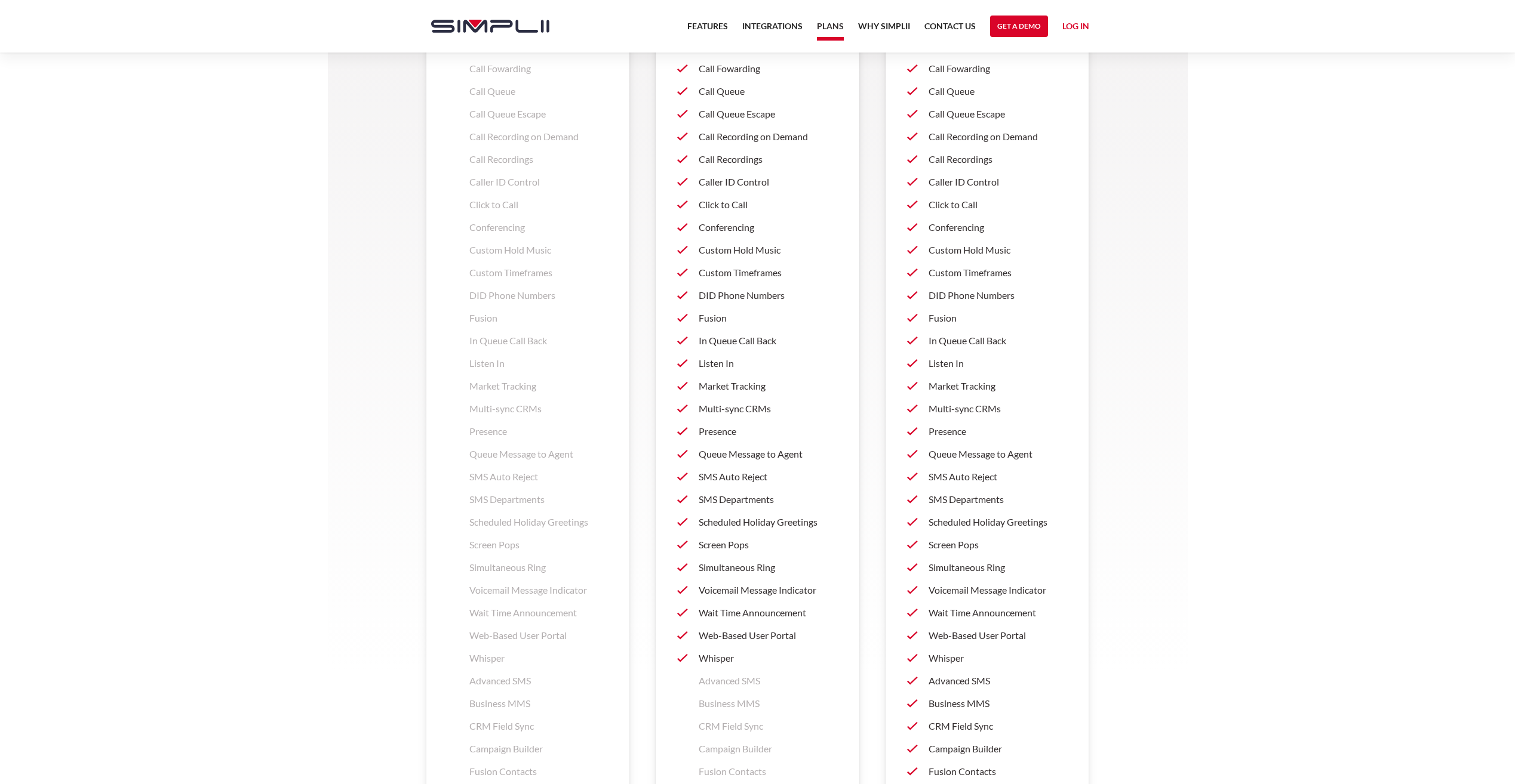
click at [766, 637] on p "Web-Based User Portal" at bounding box center [769, 635] width 139 height 15
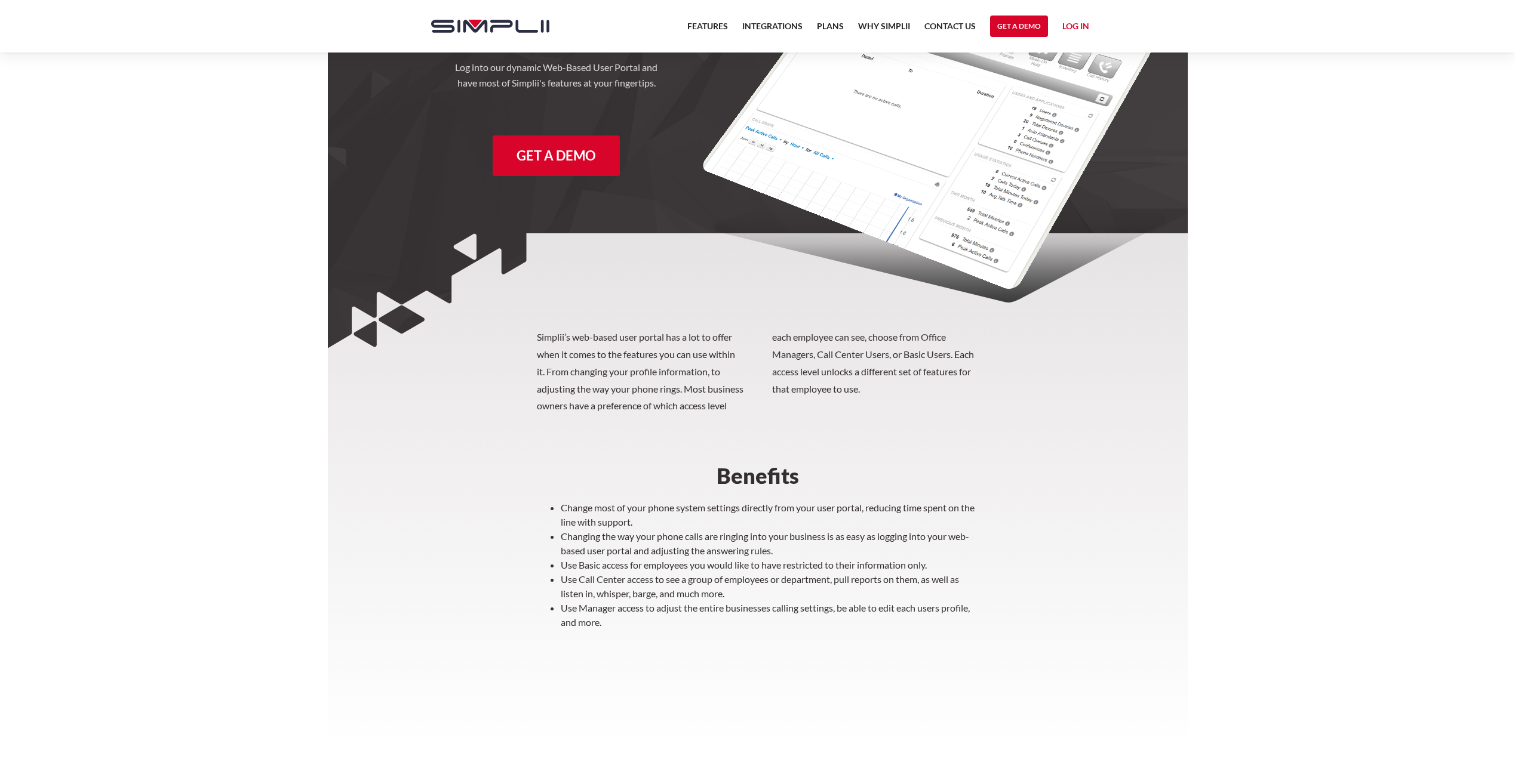
scroll to position [192, 0]
